Goal: Obtain resource: Obtain resource

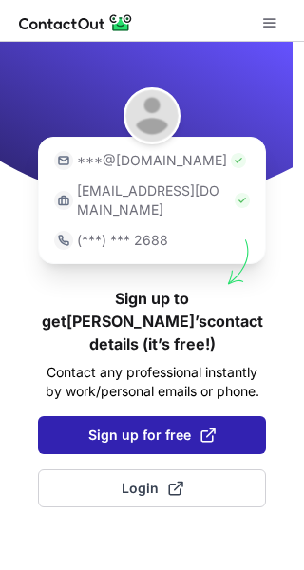
click at [176, 425] on span "Sign up for free" at bounding box center [151, 434] width 127 height 19
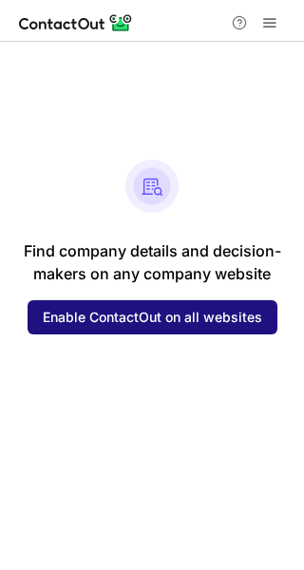
click at [154, 320] on span "Enable ContactOut on all websites" at bounding box center [152, 316] width 219 height 15
click at [125, 314] on span "Enable ContactOut on all websites" at bounding box center [152, 316] width 219 height 15
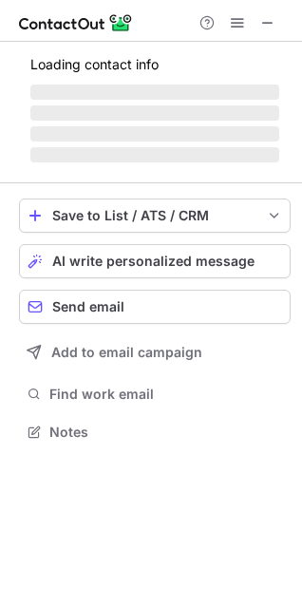
scroll to position [491, 302]
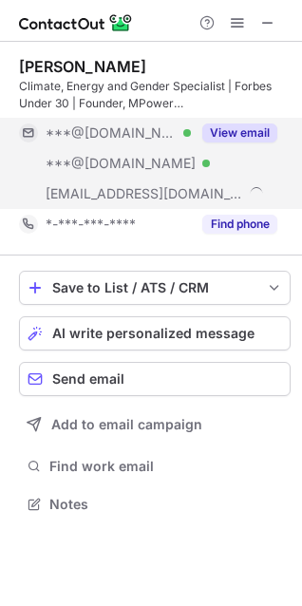
click at [241, 134] on button "View email" at bounding box center [239, 132] width 75 height 19
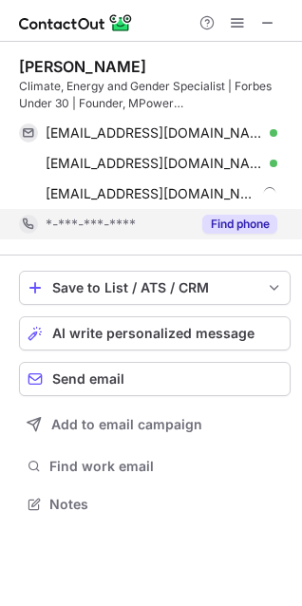
click at [222, 221] on button "Find phone" at bounding box center [239, 224] width 75 height 19
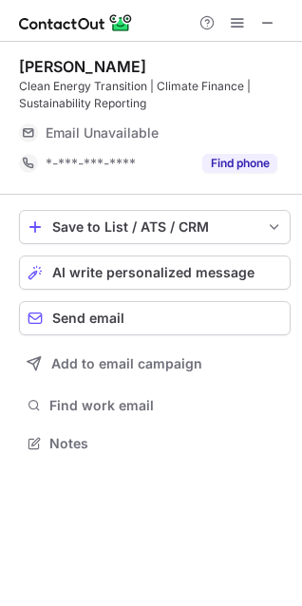
scroll to position [430, 302]
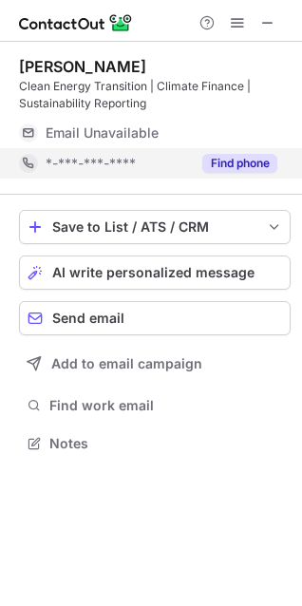
click at [238, 167] on button "Find phone" at bounding box center [239, 163] width 75 height 19
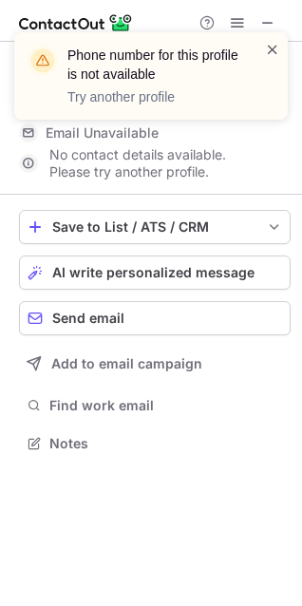
click at [275, 47] on span at bounding box center [272, 49] width 15 height 19
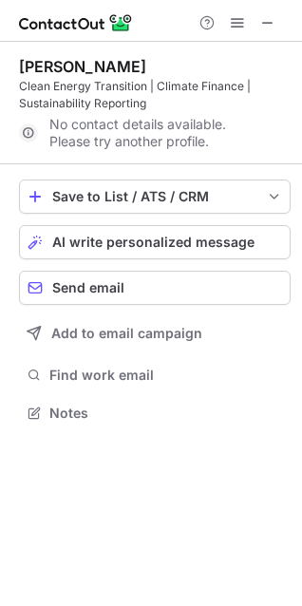
scroll to position [400, 302]
click at [267, 19] on span at bounding box center [267, 22] width 15 height 15
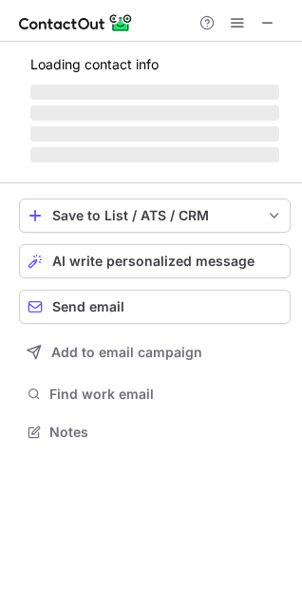
scroll to position [430, 302]
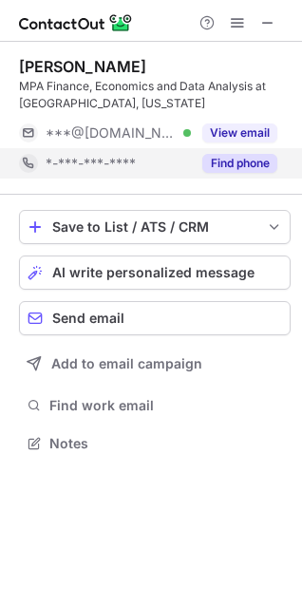
click at [248, 158] on button "Find phone" at bounding box center [239, 163] width 75 height 19
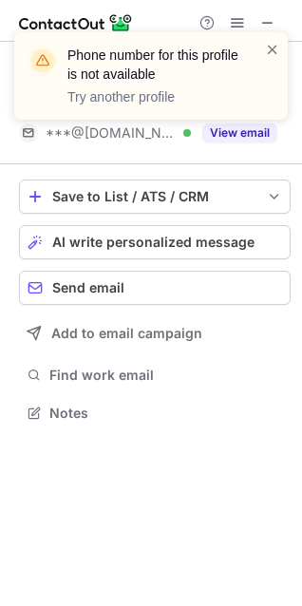
scroll to position [400, 302]
click at [248, 140] on div "Phone number for this profile is not available Try another profile" at bounding box center [151, 83] width 304 height 141
click at [249, 134] on div "Phone number for this profile is not available Try another profile" at bounding box center [151, 83] width 304 height 141
click at [275, 47] on span at bounding box center [272, 49] width 15 height 19
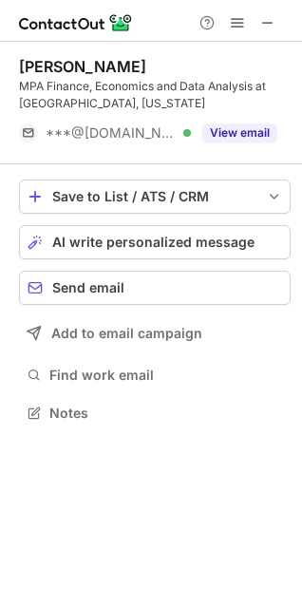
click at [226, 132] on button "View email" at bounding box center [239, 132] width 75 height 19
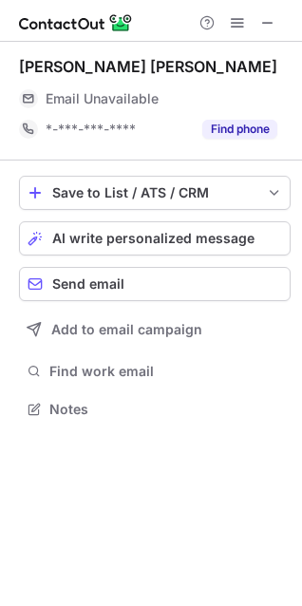
scroll to position [396, 302]
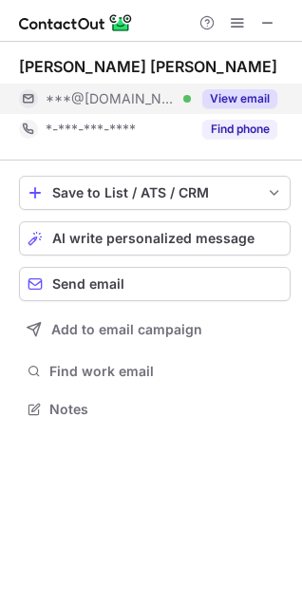
click at [253, 101] on button "View email" at bounding box center [239, 98] width 75 height 19
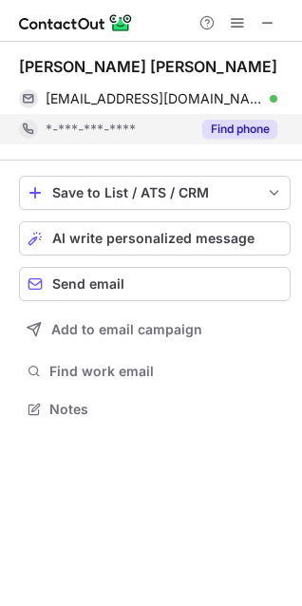
click at [240, 124] on button "Find phone" at bounding box center [239, 129] width 75 height 19
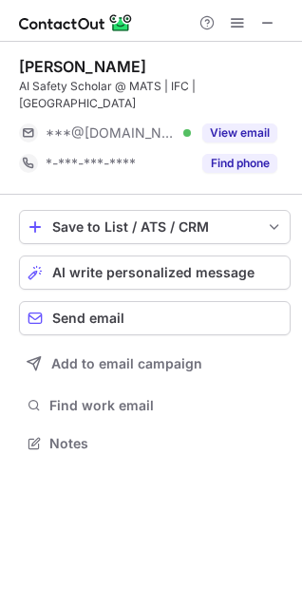
scroll to position [413, 302]
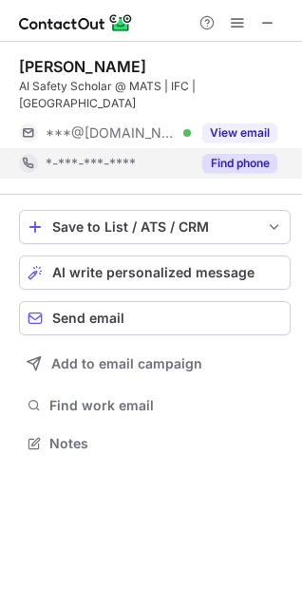
click at [237, 154] on button "Find phone" at bounding box center [239, 163] width 75 height 19
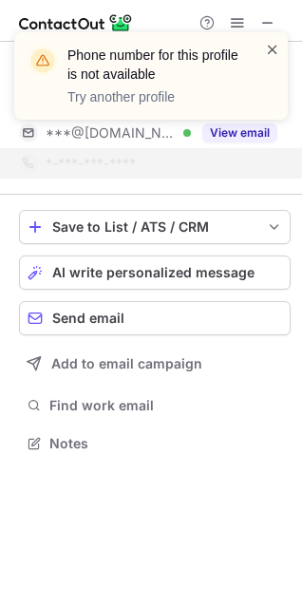
click at [272, 50] on span at bounding box center [272, 49] width 15 height 19
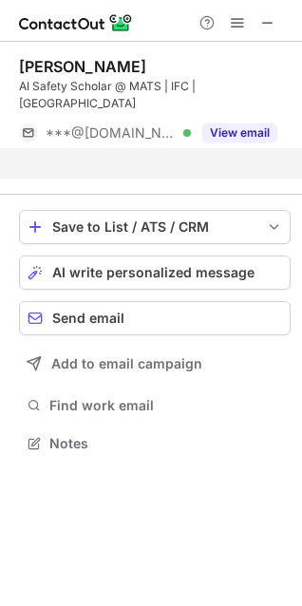
scroll to position [383, 302]
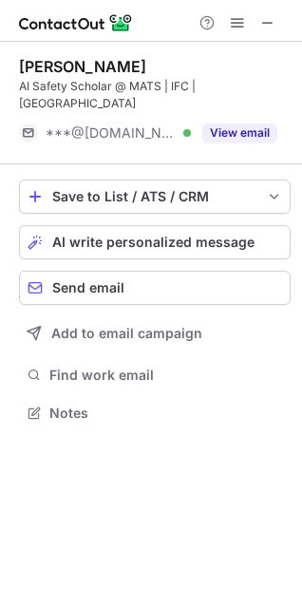
click at [225, 123] on button "View email" at bounding box center [239, 132] width 75 height 19
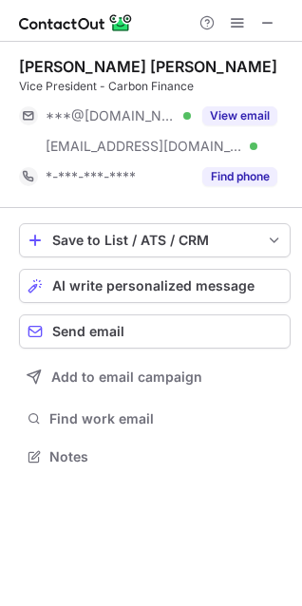
scroll to position [443, 302]
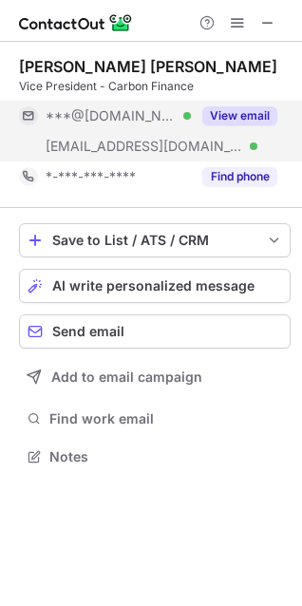
click at [232, 118] on button "View email" at bounding box center [239, 115] width 75 height 19
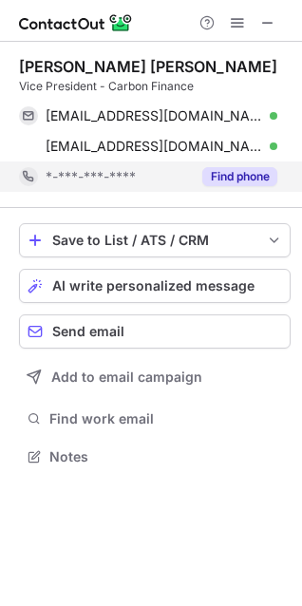
click at [249, 175] on button "Find phone" at bounding box center [239, 176] width 75 height 19
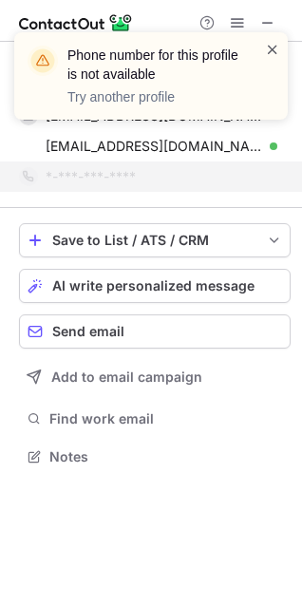
click at [273, 51] on span at bounding box center [272, 49] width 15 height 19
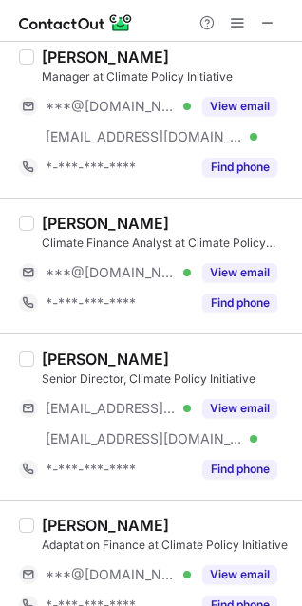
scroll to position [622, 0]
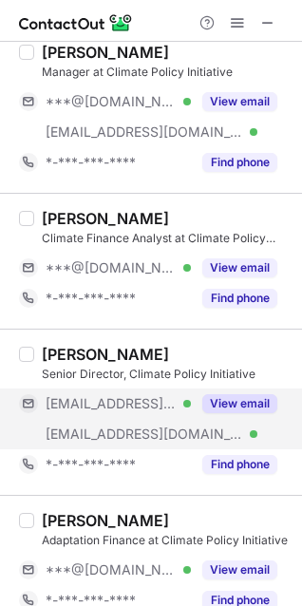
click at [253, 398] on button "View email" at bounding box center [239, 403] width 75 height 19
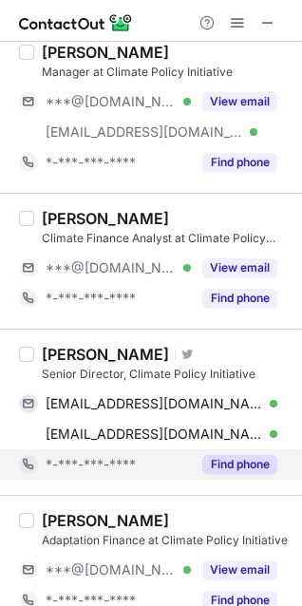
click at [235, 459] on button "Find phone" at bounding box center [239, 464] width 75 height 19
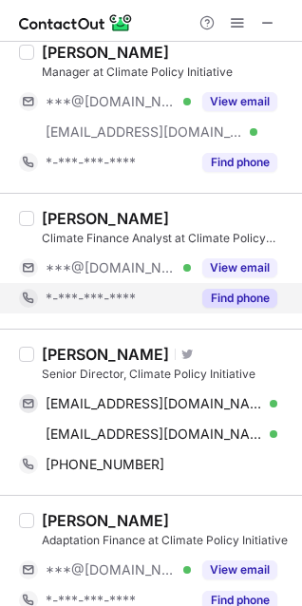
click at [234, 297] on button "Find phone" at bounding box center [239, 298] width 75 height 19
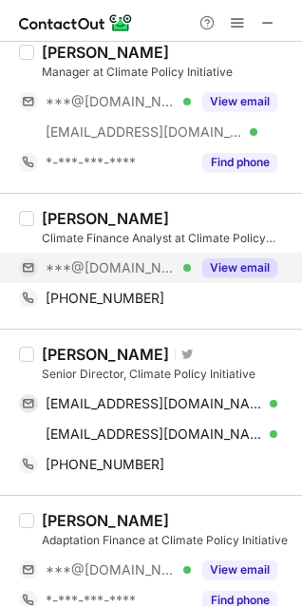
click at [249, 269] on button "View email" at bounding box center [239, 267] width 75 height 19
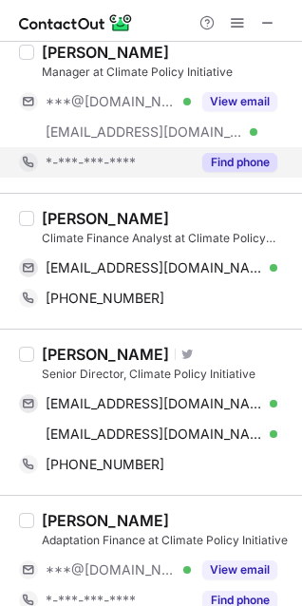
click at [243, 157] on button "Find phone" at bounding box center [239, 162] width 75 height 19
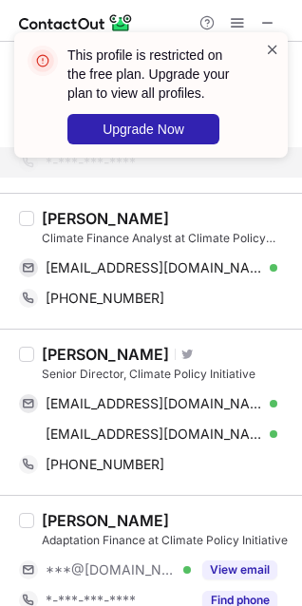
click at [272, 47] on span at bounding box center [272, 49] width 15 height 19
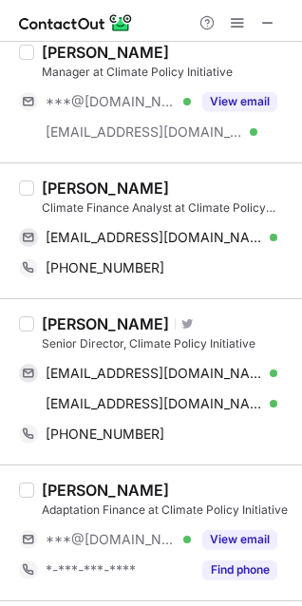
click at [249, 104] on button "View email" at bounding box center [239, 101] width 75 height 19
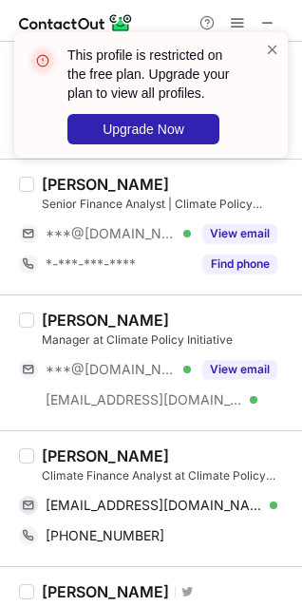
scroll to position [347, 0]
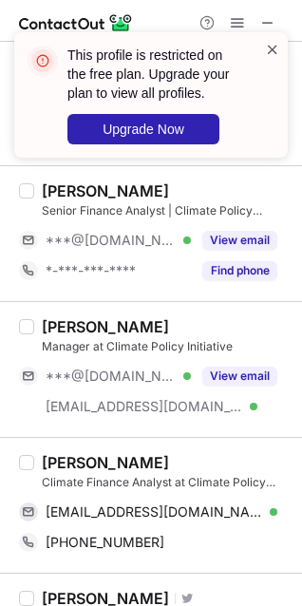
click at [277, 49] on span at bounding box center [272, 49] width 15 height 19
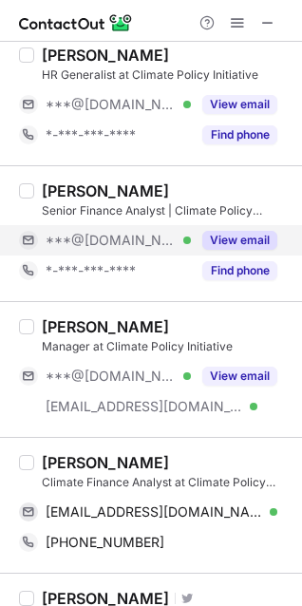
click at [237, 246] on button "View email" at bounding box center [239, 240] width 75 height 19
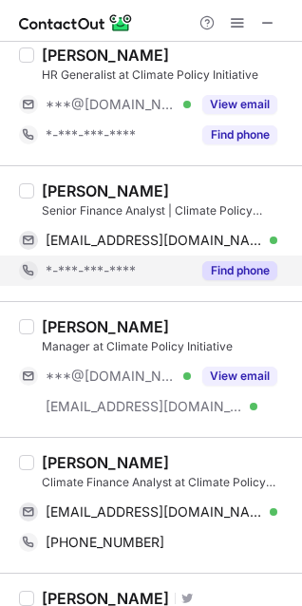
click at [252, 270] on button "Find phone" at bounding box center [239, 270] width 75 height 19
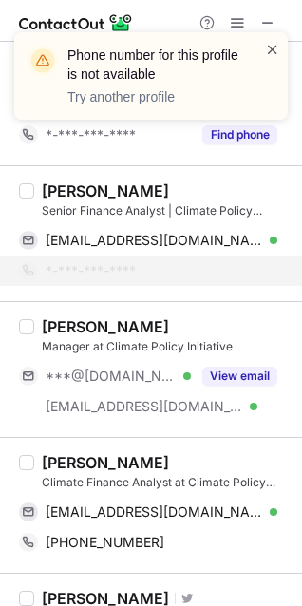
click at [272, 46] on span at bounding box center [272, 49] width 15 height 19
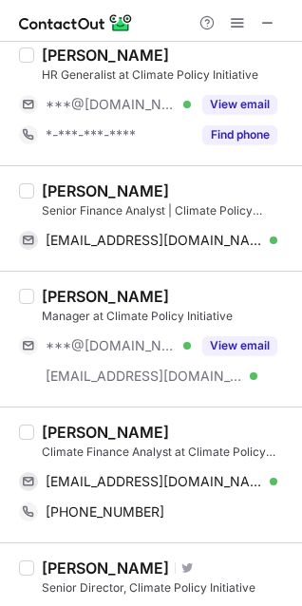
click at [238, 128] on button "Find phone" at bounding box center [239, 134] width 75 height 19
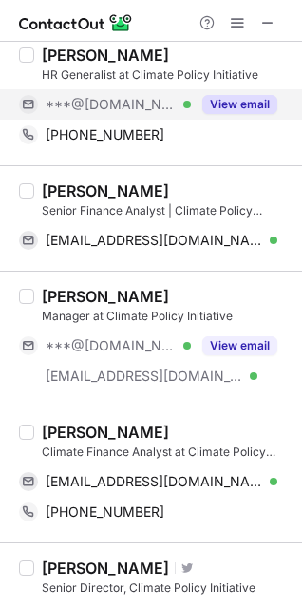
click at [258, 104] on button "View email" at bounding box center [239, 104] width 75 height 19
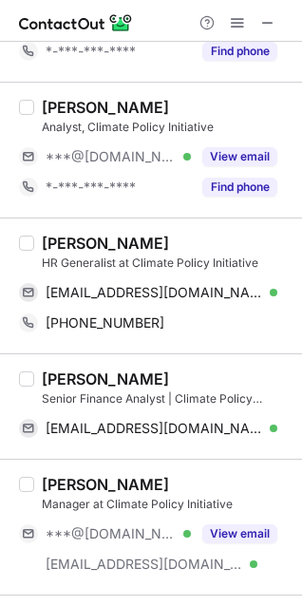
scroll to position [103, 0]
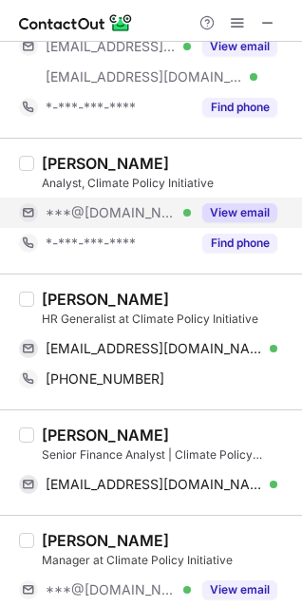
click at [234, 211] on button "View email" at bounding box center [239, 212] width 75 height 19
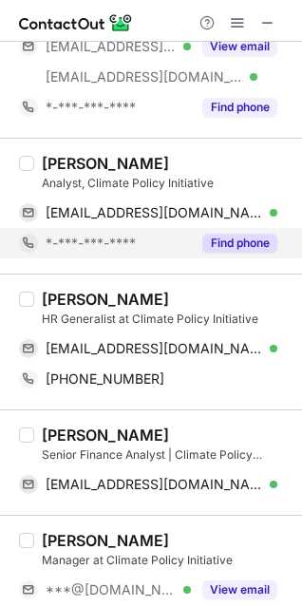
click at [240, 241] on button "Find phone" at bounding box center [239, 243] width 75 height 19
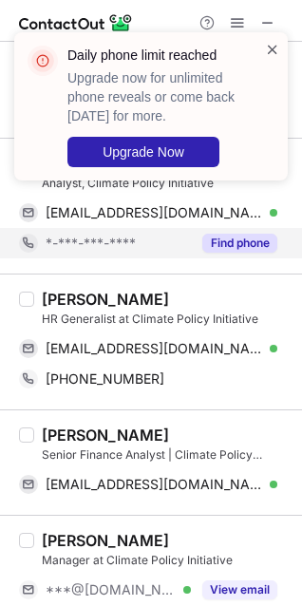
click at [274, 46] on span at bounding box center [272, 49] width 15 height 19
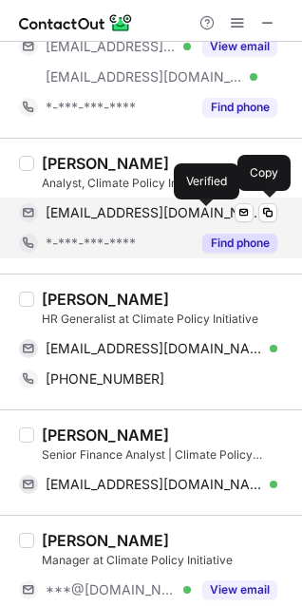
scroll to position [0, 0]
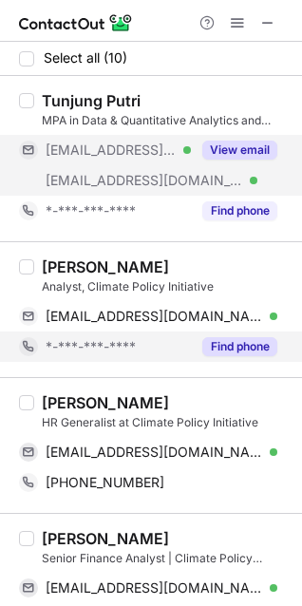
click at [238, 146] on button "View email" at bounding box center [239, 150] width 75 height 19
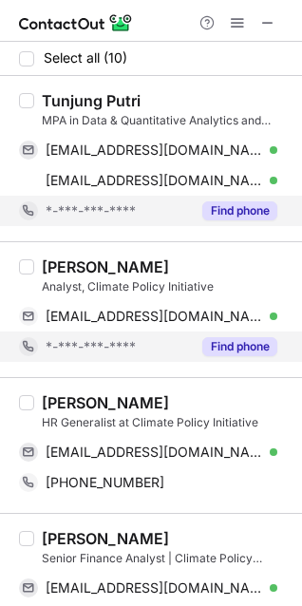
click at [245, 219] on button "Find phone" at bounding box center [239, 210] width 75 height 19
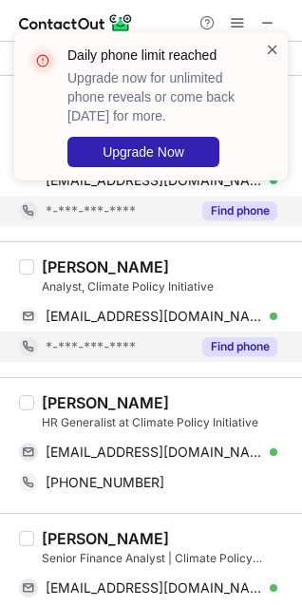
click at [274, 47] on span at bounding box center [272, 49] width 15 height 19
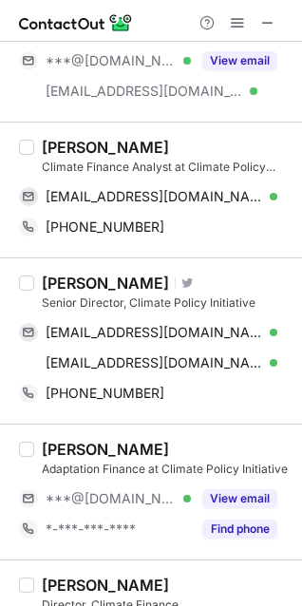
scroll to position [857, 0]
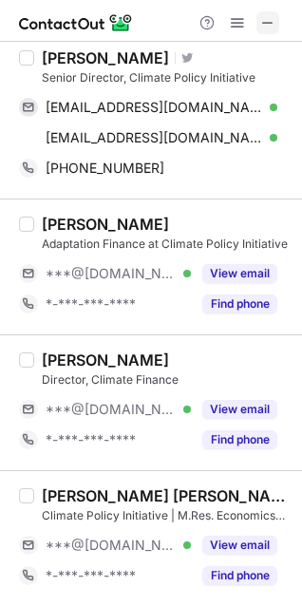
click at [267, 23] on span at bounding box center [267, 22] width 15 height 15
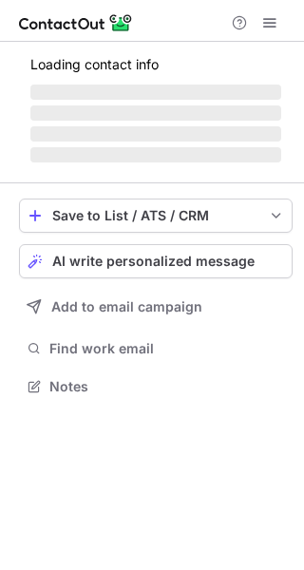
scroll to position [9, 9]
